Goal: Task Accomplishment & Management: Use online tool/utility

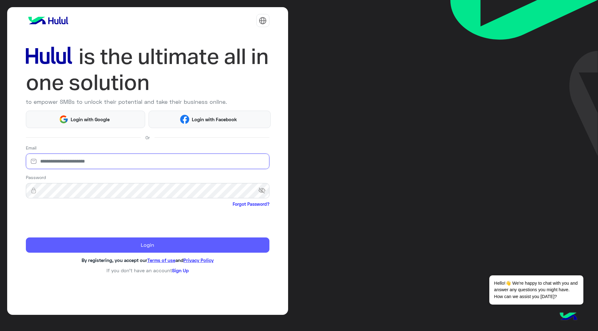
type input "**********"
click at [164, 242] on button "Login" at bounding box center [147, 246] width 243 height 16
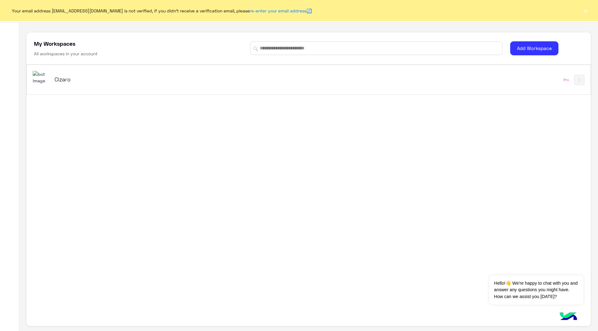
click at [121, 85] on div "Cizaro" at bounding box center [198, 80] width 331 height 18
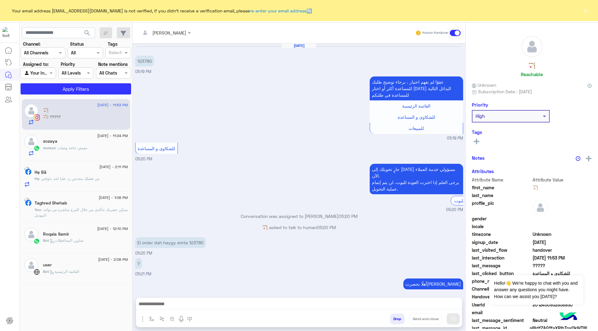
scroll to position [364, 0]
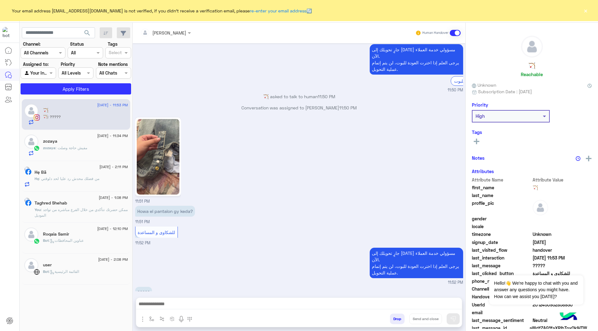
click at [585, 12] on button "×" at bounding box center [585, 10] width 6 height 6
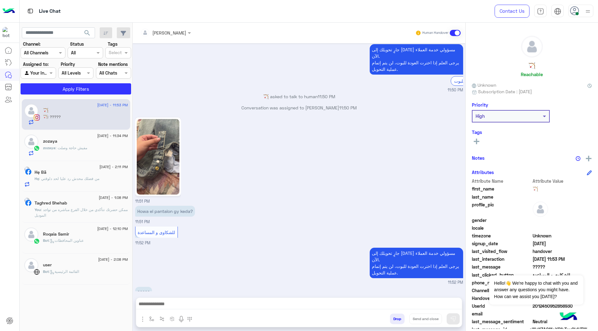
click at [576, 14] on span at bounding box center [576, 13] width 3 height 3
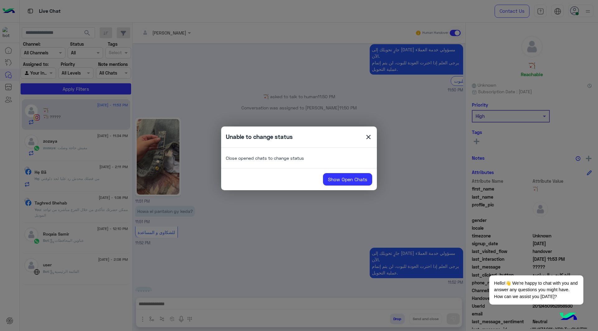
click at [367, 134] on span "close" at bounding box center [367, 138] width 7 height 9
